Goal: Information Seeking & Learning: Learn about a topic

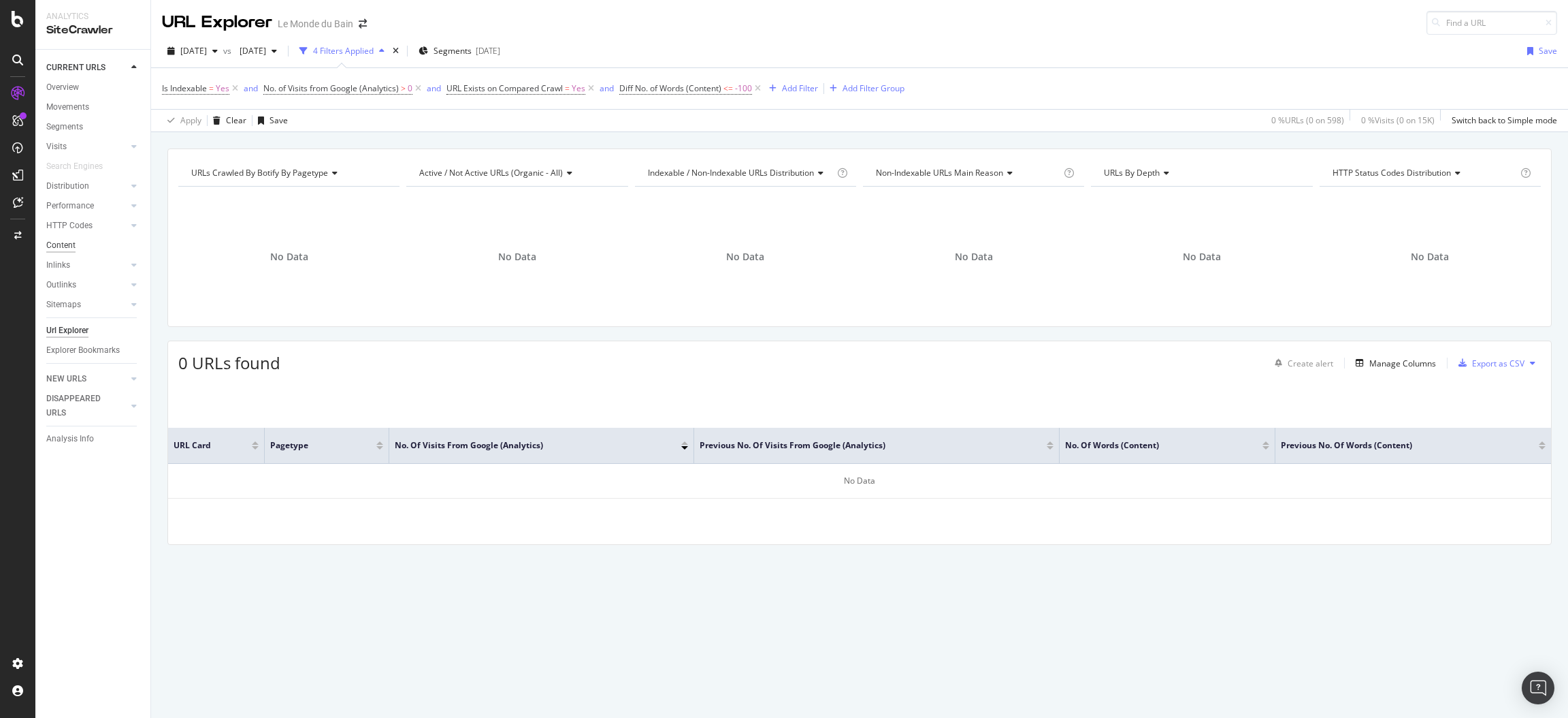
click at [63, 248] on div "Content" at bounding box center [61, 246] width 30 height 14
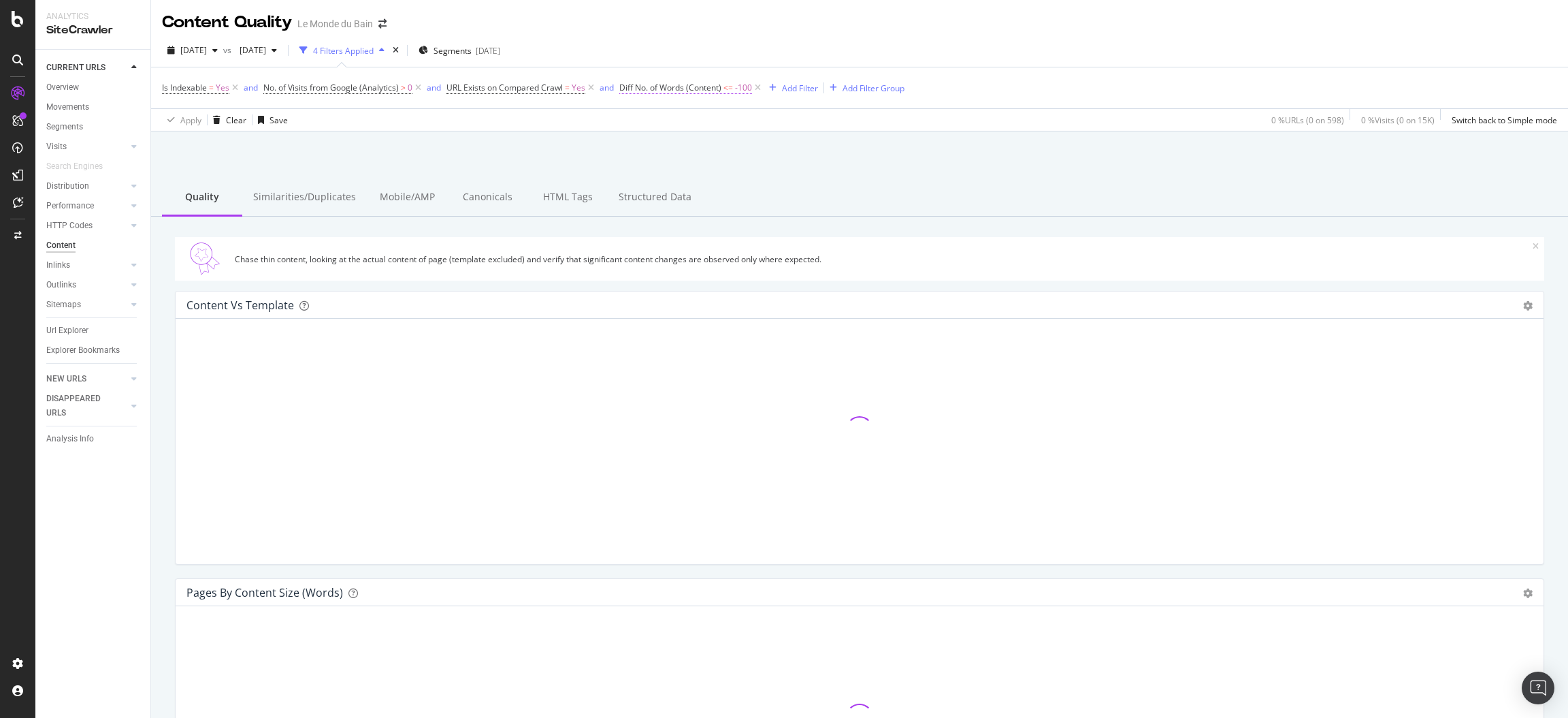
click at [737, 89] on span "-100" at bounding box center [744, 87] width 17 height 19
drag, startPoint x: 680, startPoint y: 185, endPoint x: 549, endPoint y: 185, distance: 131.0
click at [549, 185] on body "Analytics SiteCrawler CURRENT URLS Overview Movements Segments Visits Analysis …" at bounding box center [784, 359] width 1568 height 718
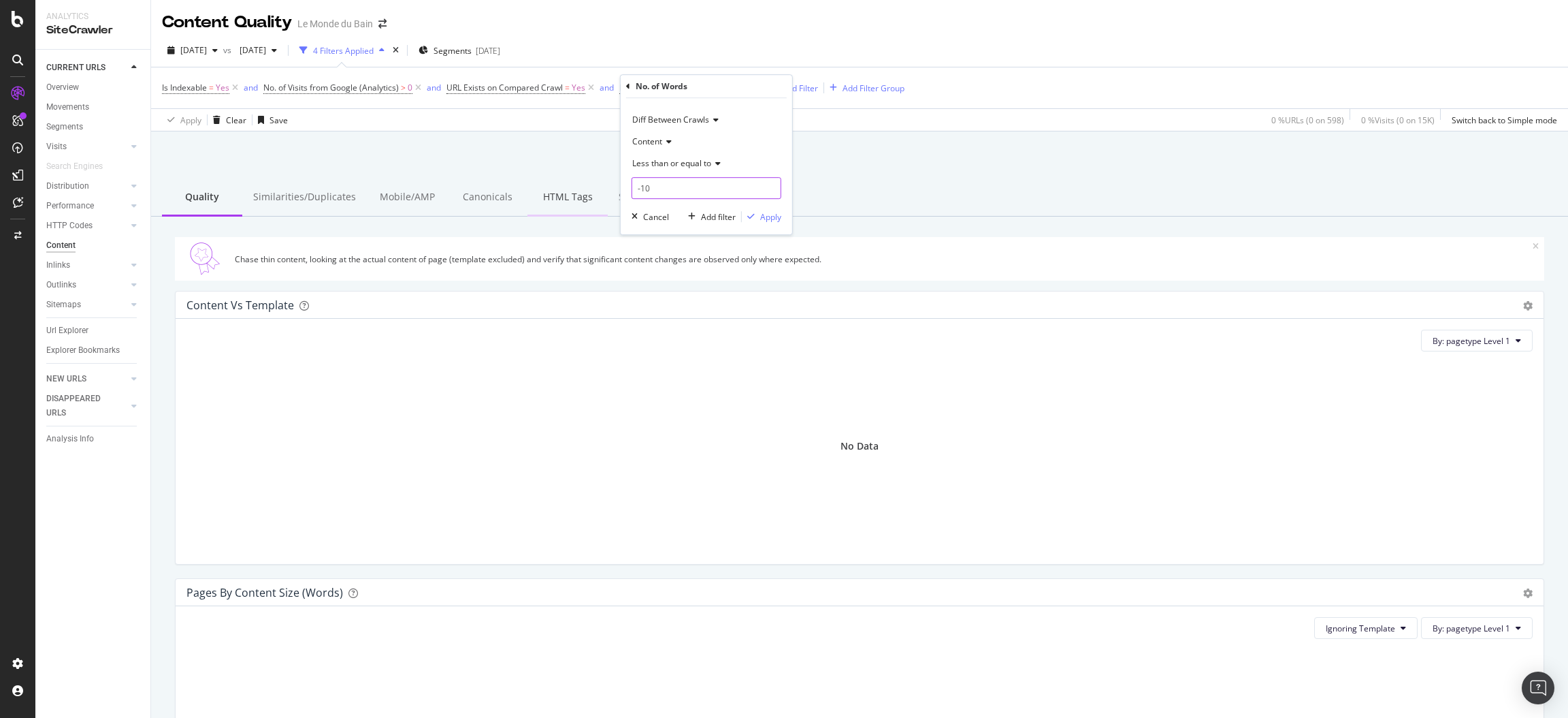
type input "-1"
type input "250"
click at [767, 219] on div "Apply" at bounding box center [771, 217] width 21 height 11
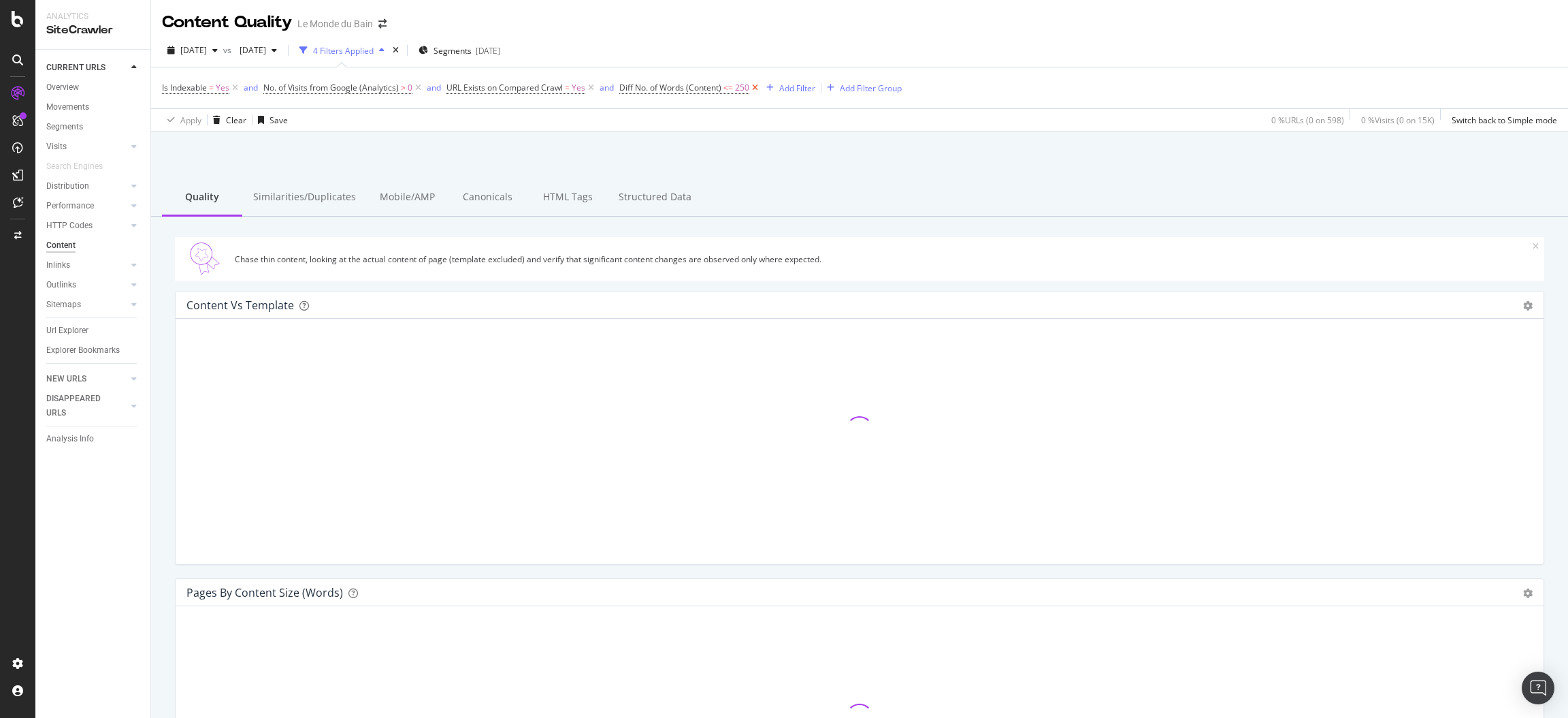
click at [756, 85] on icon at bounding box center [755, 87] width 11 height 13
click at [593, 84] on icon at bounding box center [591, 87] width 11 height 13
click at [410, 86] on span "0" at bounding box center [410, 87] width 5 height 19
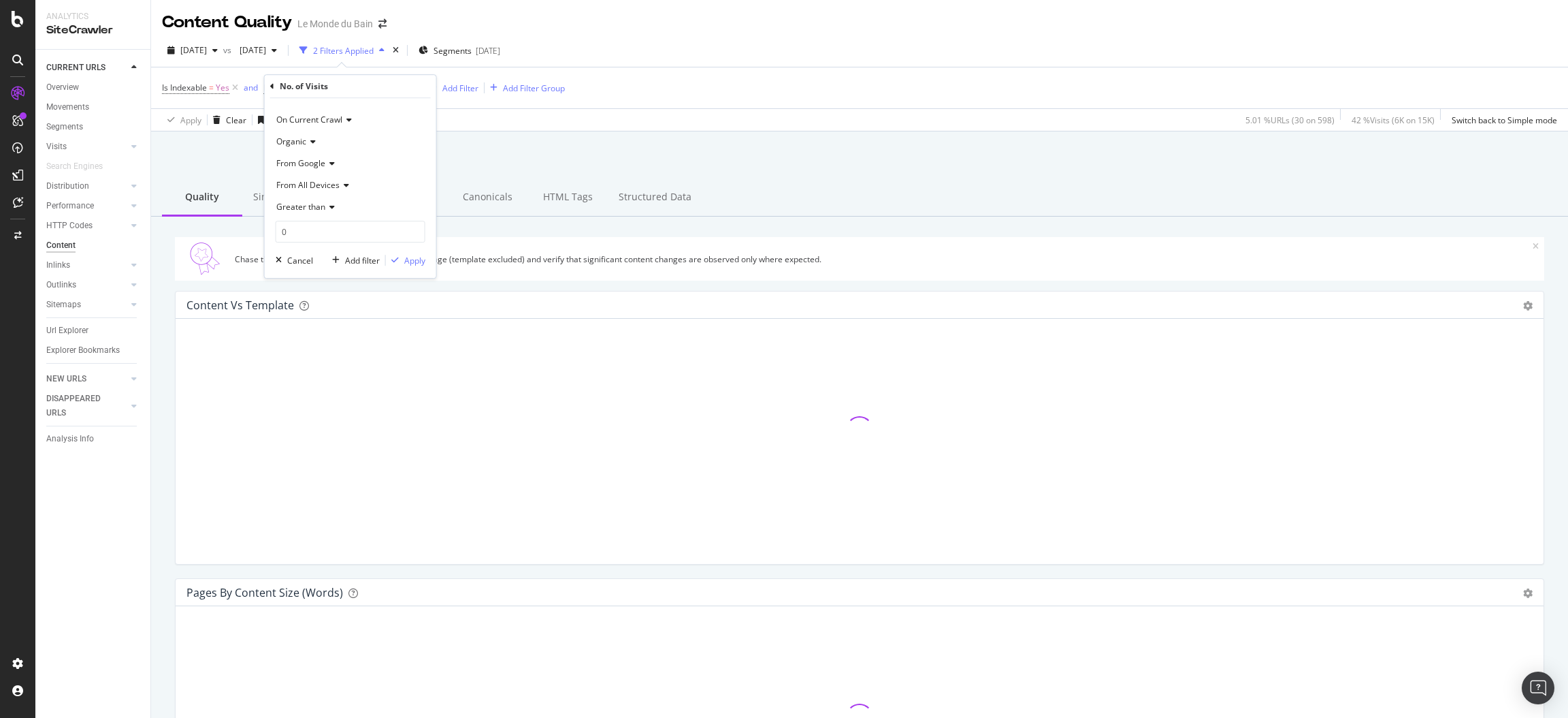
click at [758, 105] on div "Is Indexable = Yes and No. of Visits from Google (Analytics) > 0 Add Filter Add…" at bounding box center [859, 88] width 1395 height 41
click at [414, 83] on icon at bounding box center [418, 87] width 11 height 13
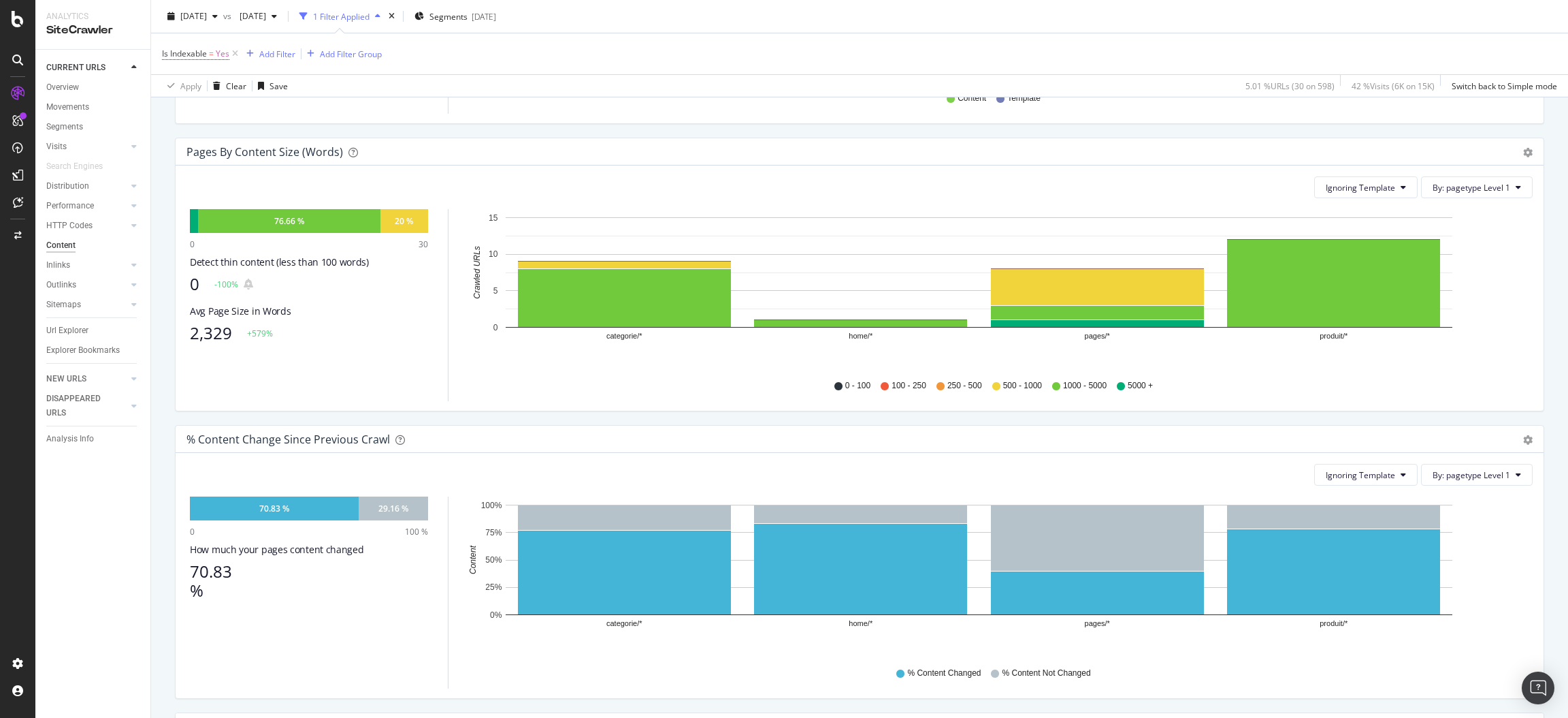
scroll to position [409, 0]
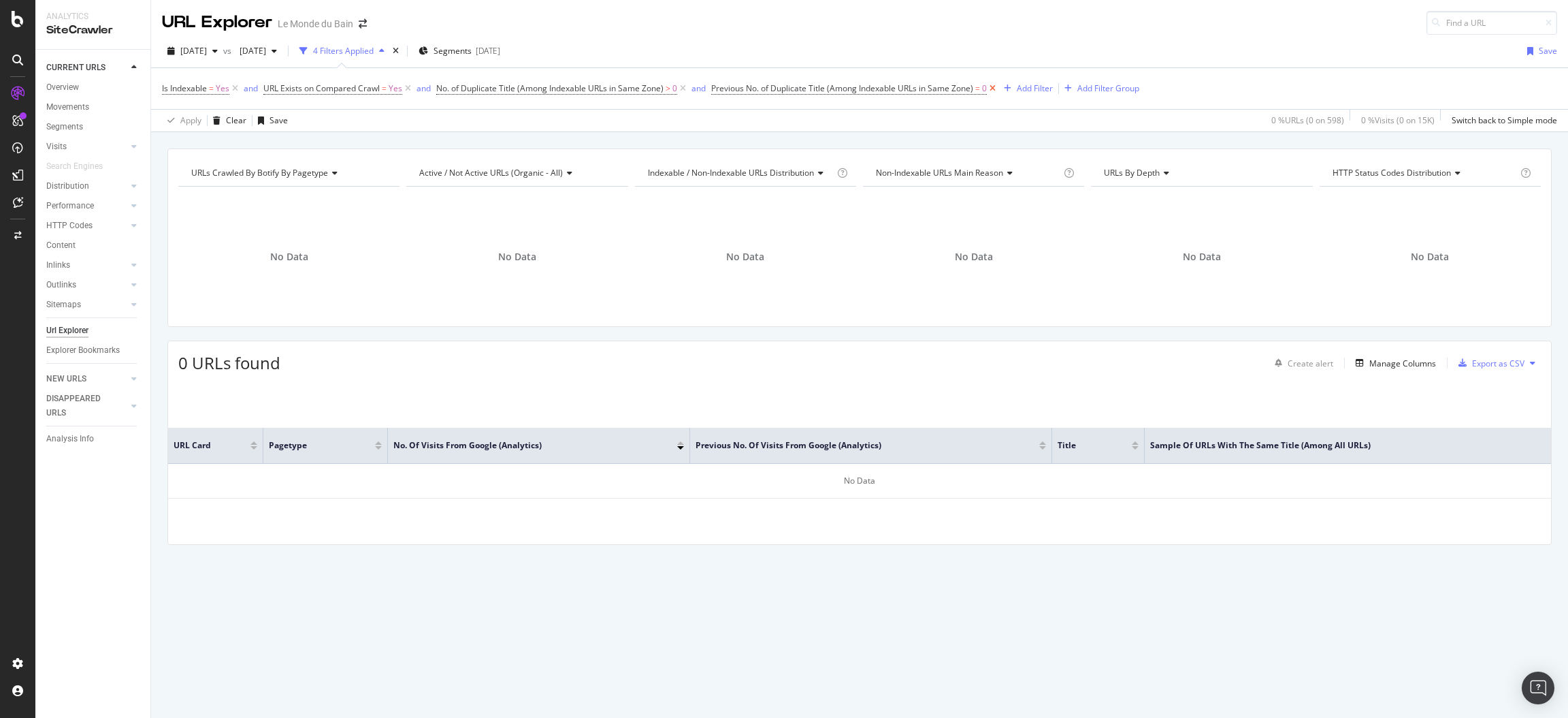
click at [995, 89] on icon at bounding box center [993, 88] width 11 height 13
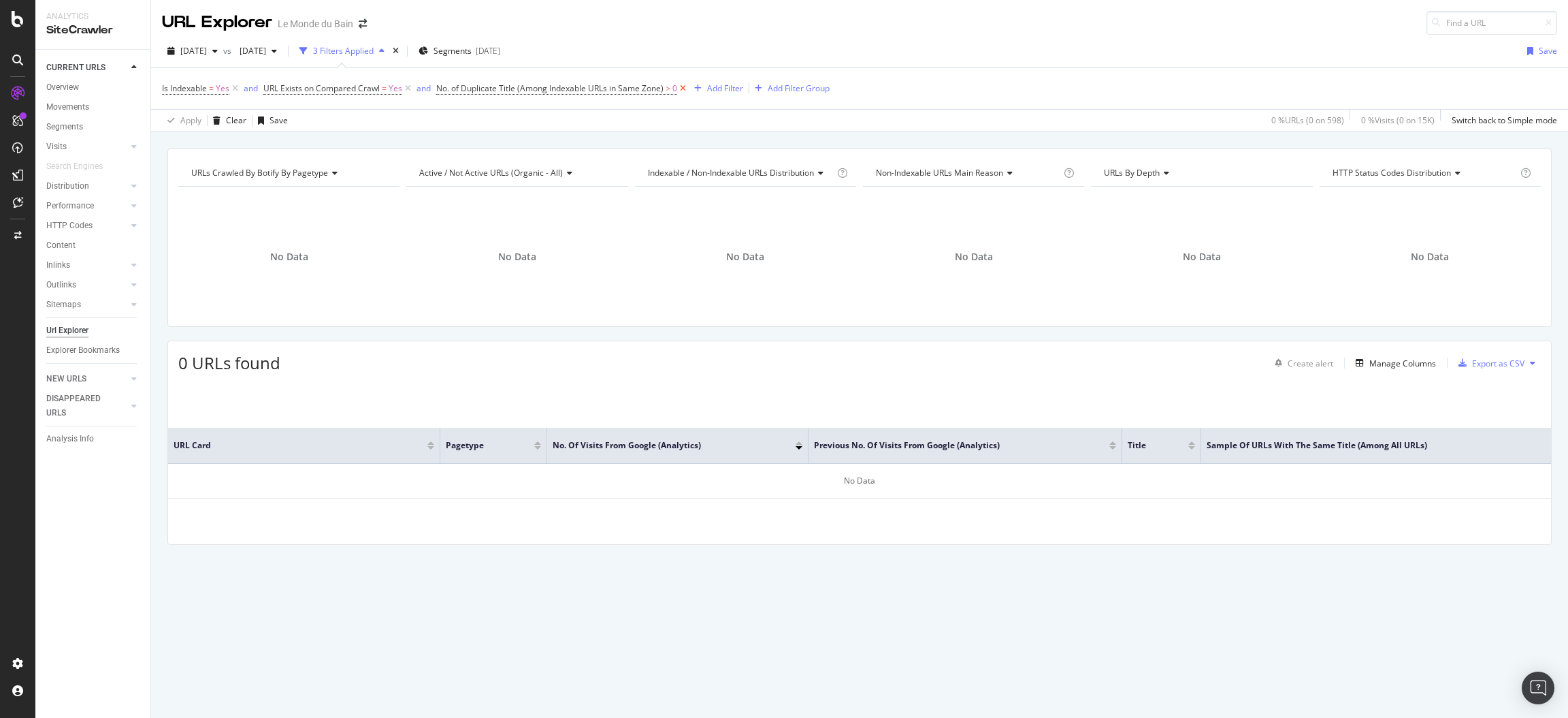
click at [682, 86] on icon at bounding box center [683, 88] width 11 height 13
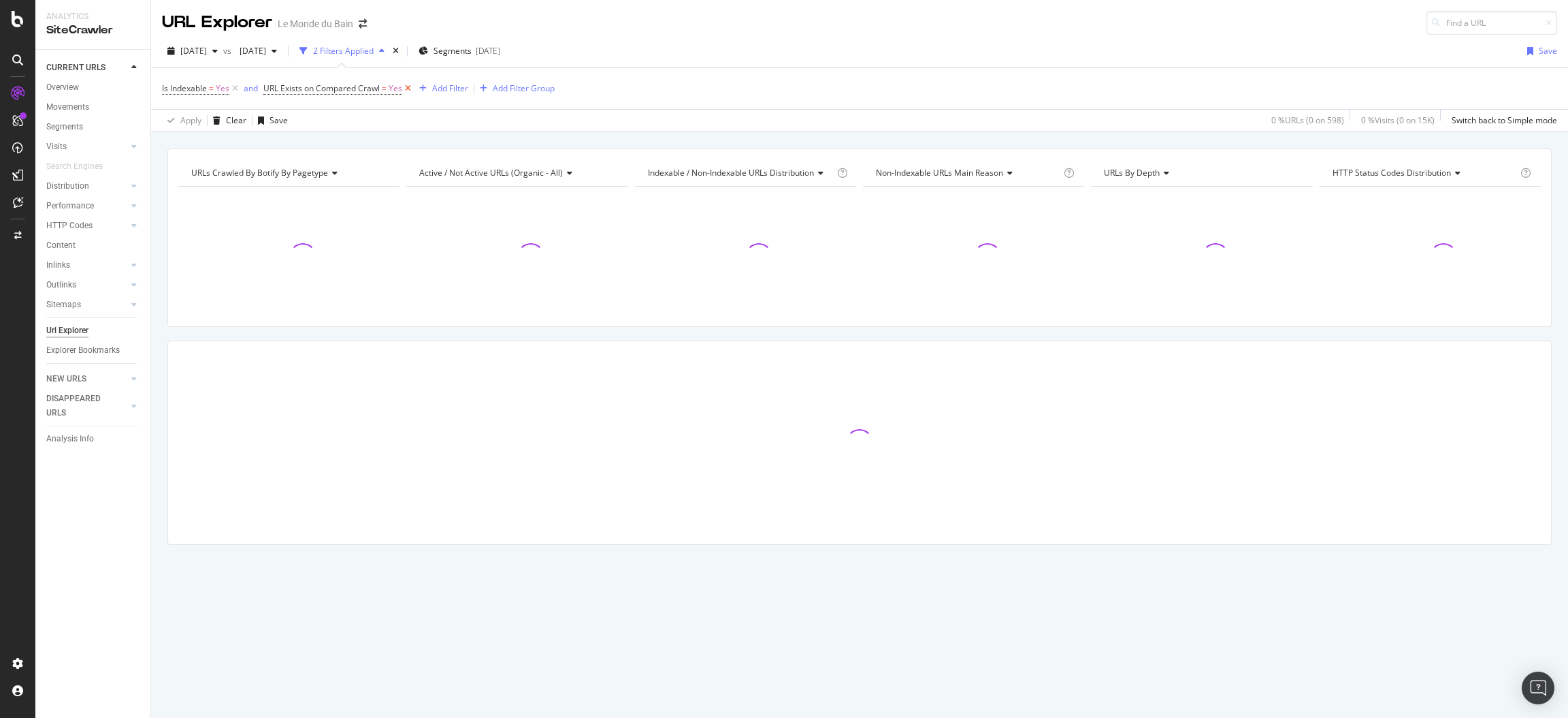
click at [409, 89] on icon at bounding box center [408, 88] width 11 height 13
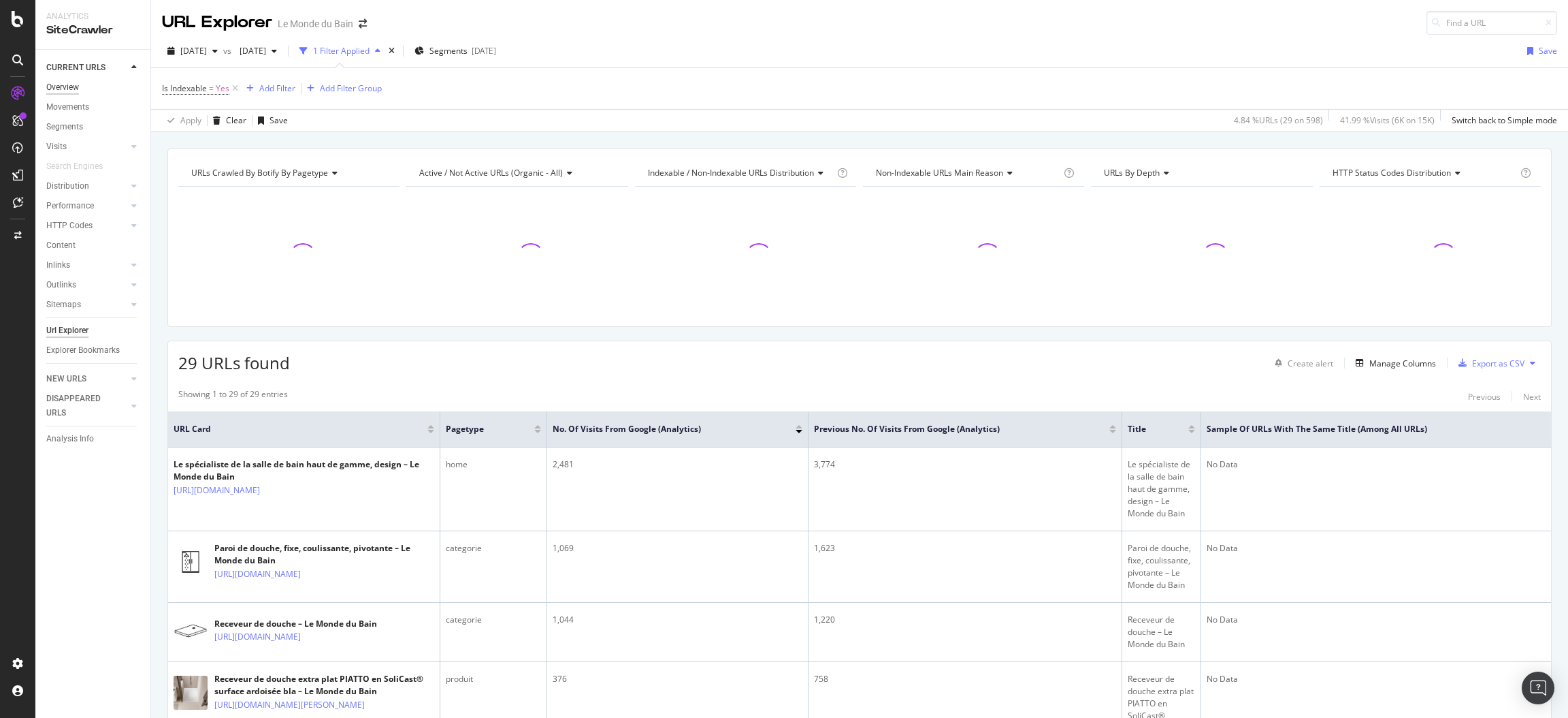
click at [56, 81] on div "Overview" at bounding box center [63, 87] width 32 height 14
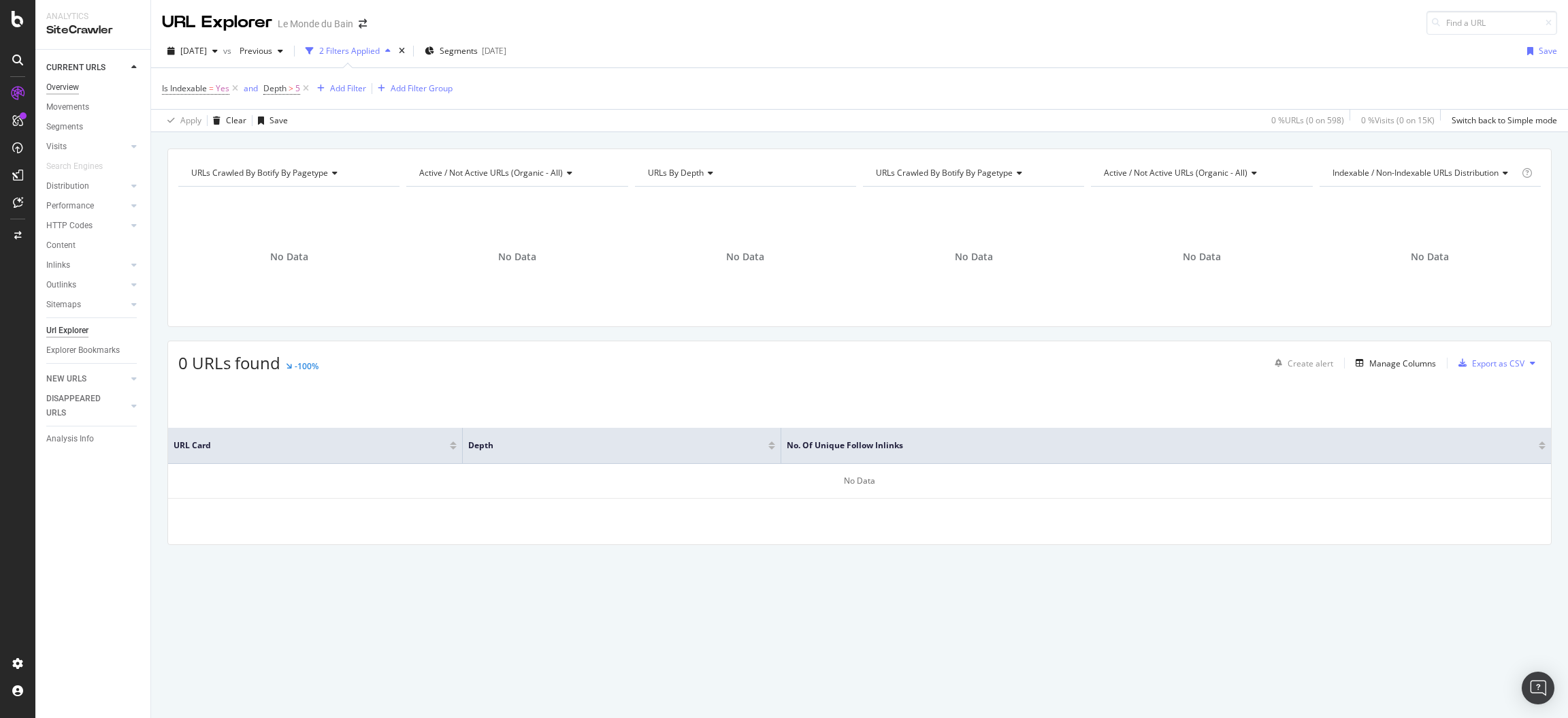
click at [66, 86] on div "Overview" at bounding box center [63, 87] width 32 height 14
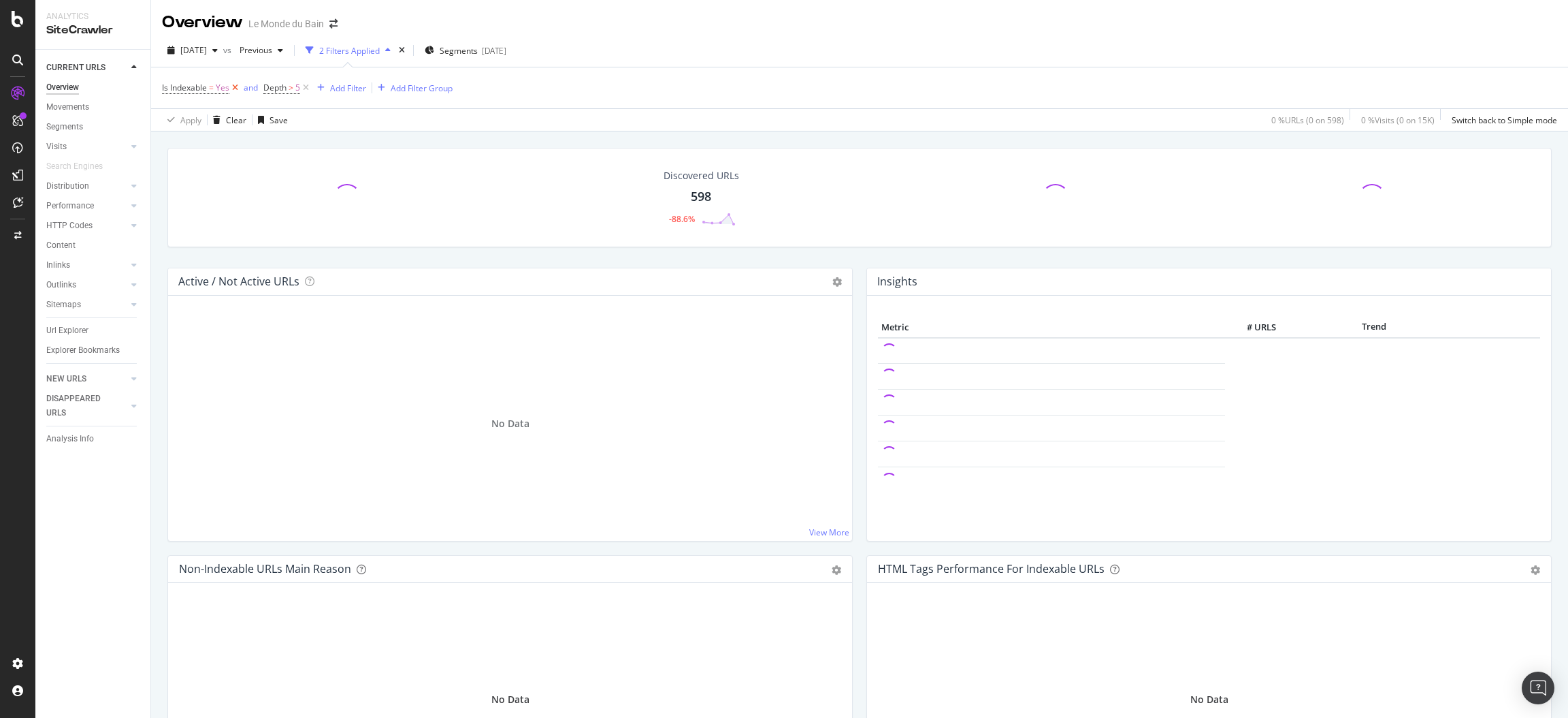
click at [231, 92] on icon at bounding box center [235, 87] width 11 height 13
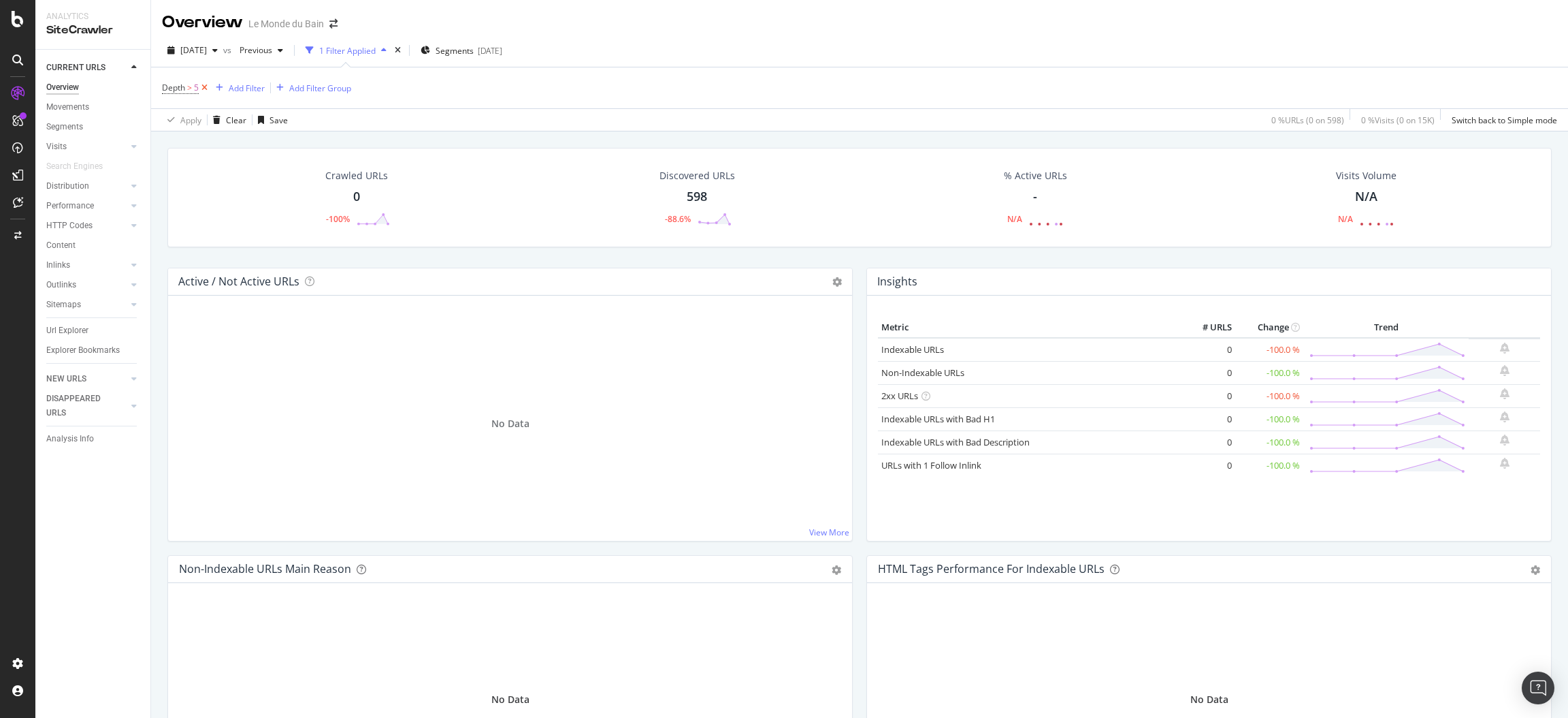
click at [203, 84] on icon at bounding box center [205, 87] width 11 height 13
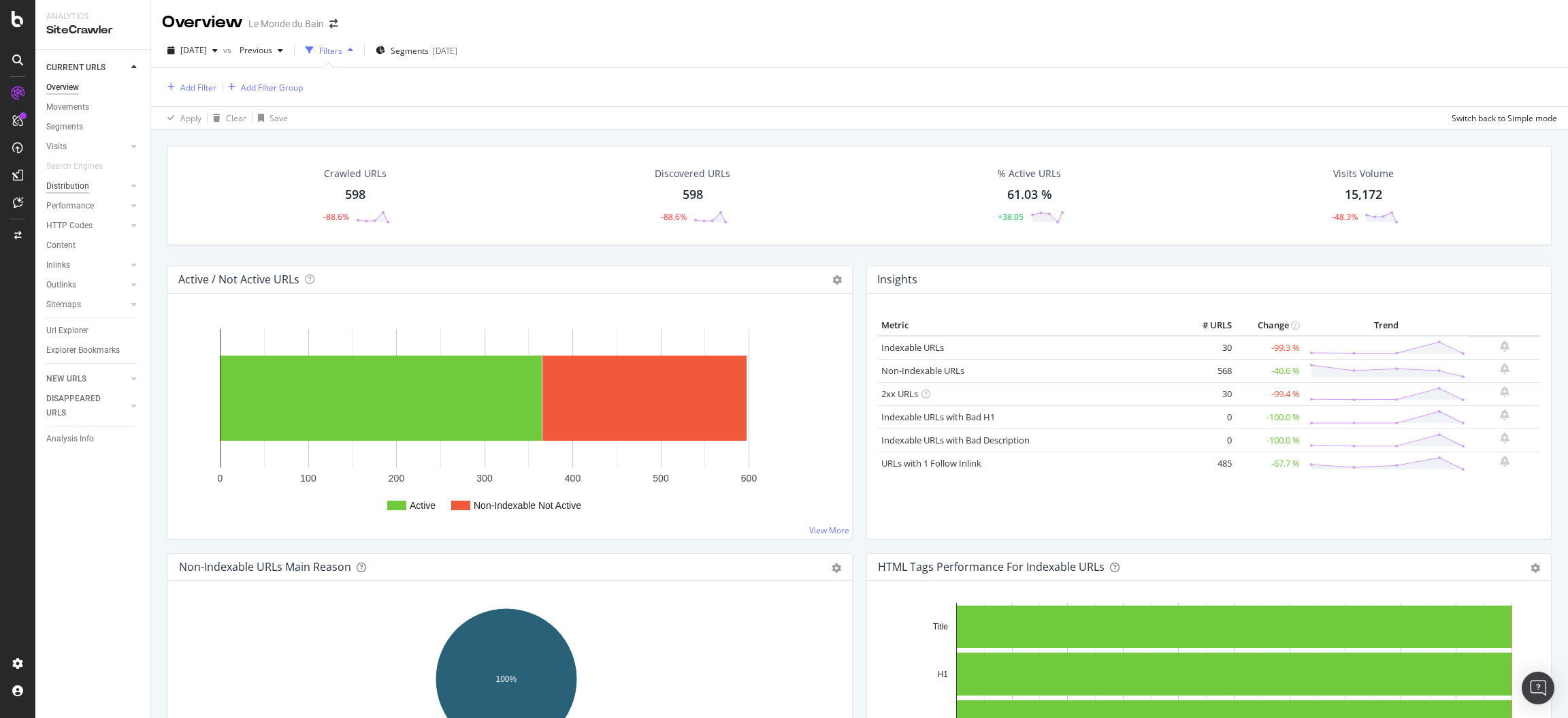
click at [87, 186] on div "Distribution" at bounding box center [68, 186] width 43 height 14
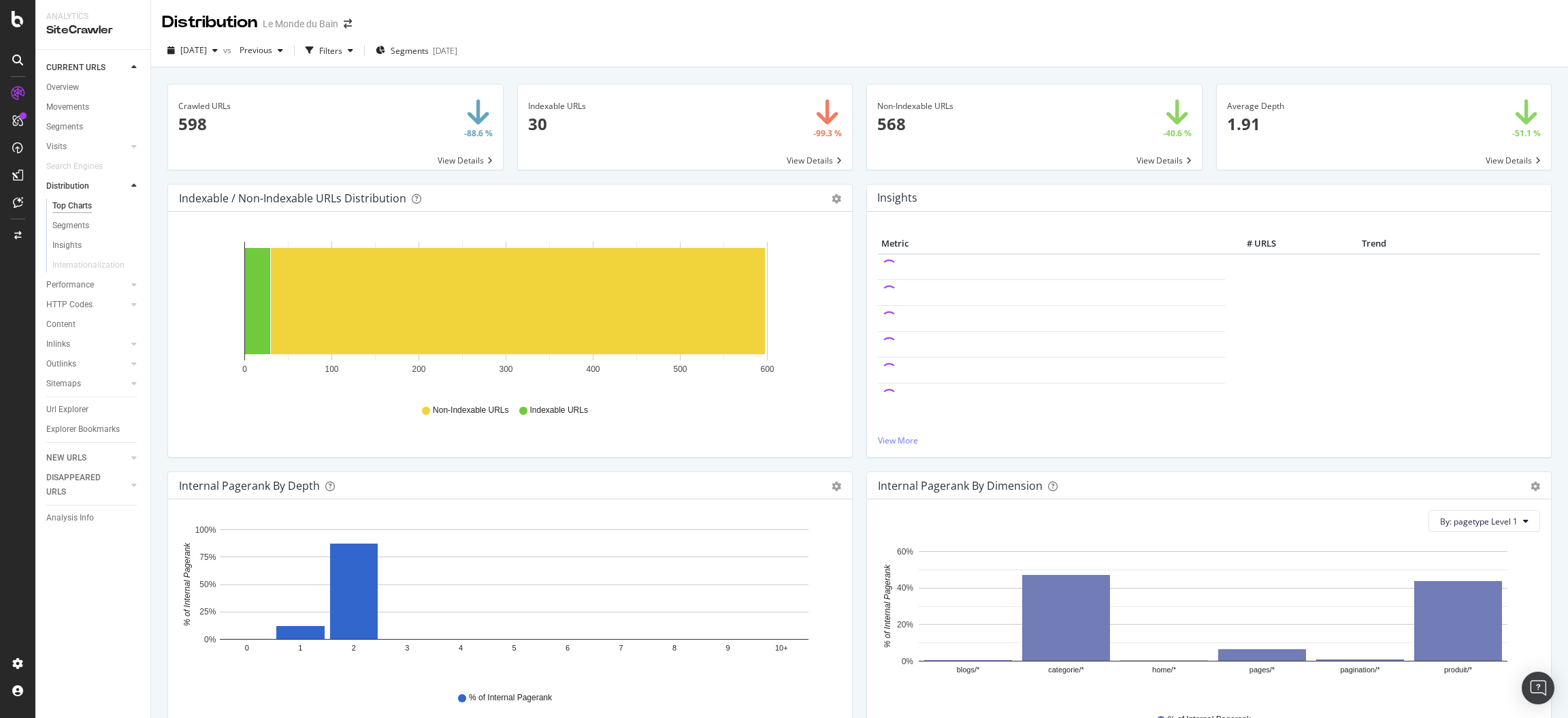
click at [1234, 111] on span at bounding box center [1384, 127] width 335 height 85
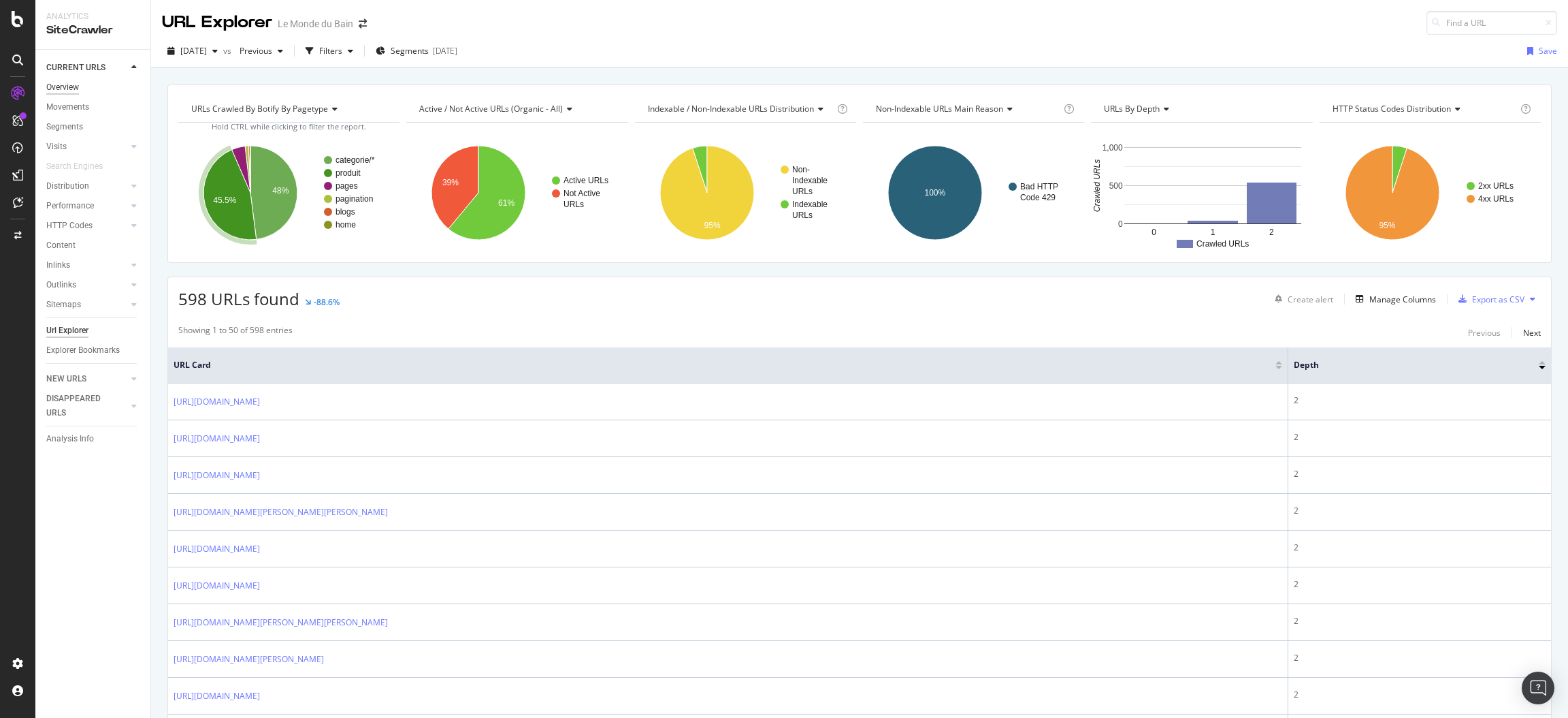
click at [65, 89] on div "Overview" at bounding box center [63, 87] width 32 height 14
